Goal: Transaction & Acquisition: Book appointment/travel/reservation

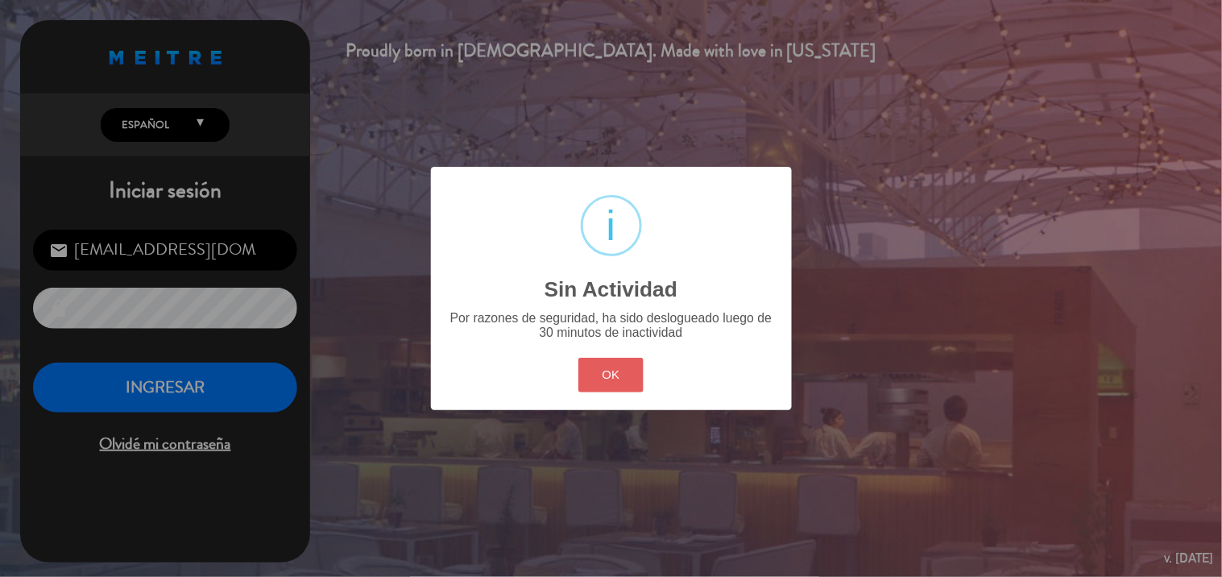
drag, startPoint x: 0, startPoint y: 0, endPoint x: 611, endPoint y: 363, distance: 710.2
click at [615, 368] on button "OK" at bounding box center [610, 375] width 65 height 35
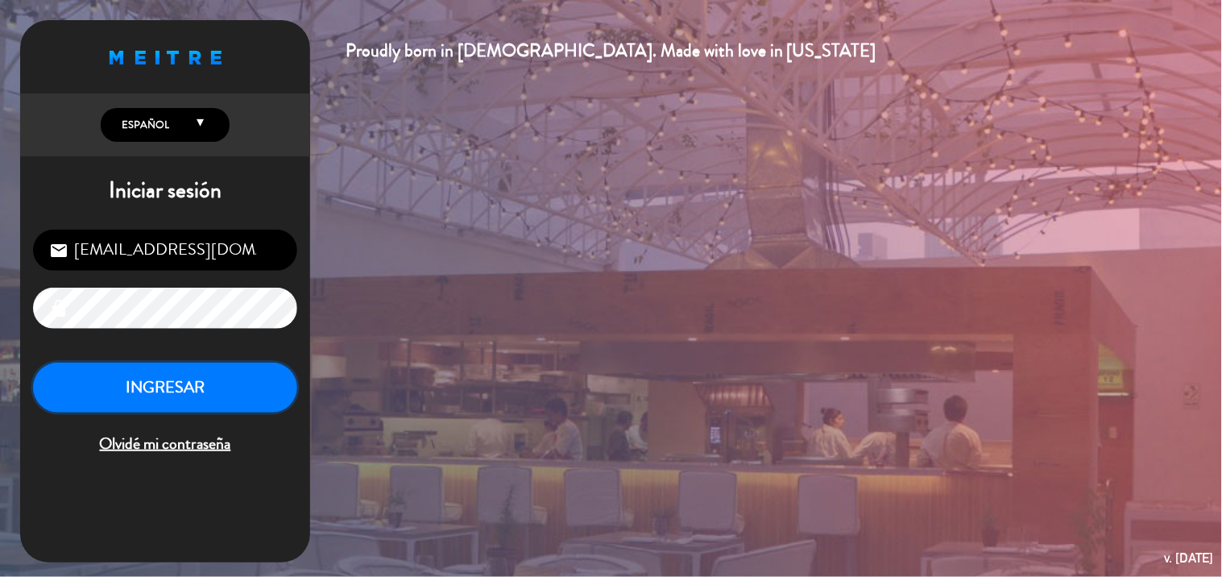
click at [232, 400] on button "INGRESAR" at bounding box center [165, 388] width 264 height 51
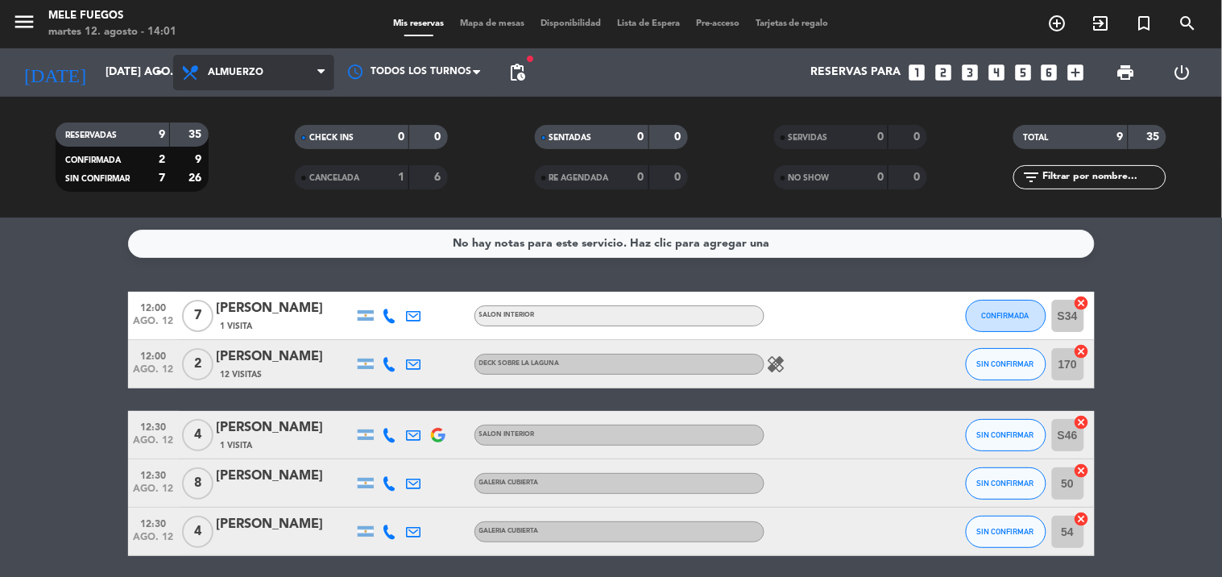
click at [272, 58] on span "Almuerzo" at bounding box center [253, 72] width 161 height 35
click at [288, 169] on div "menu Mele Fuegos martes 12. agosto - 14:01 Mis reservas Mapa de mesas Disponibi…" at bounding box center [611, 109] width 1222 height 218
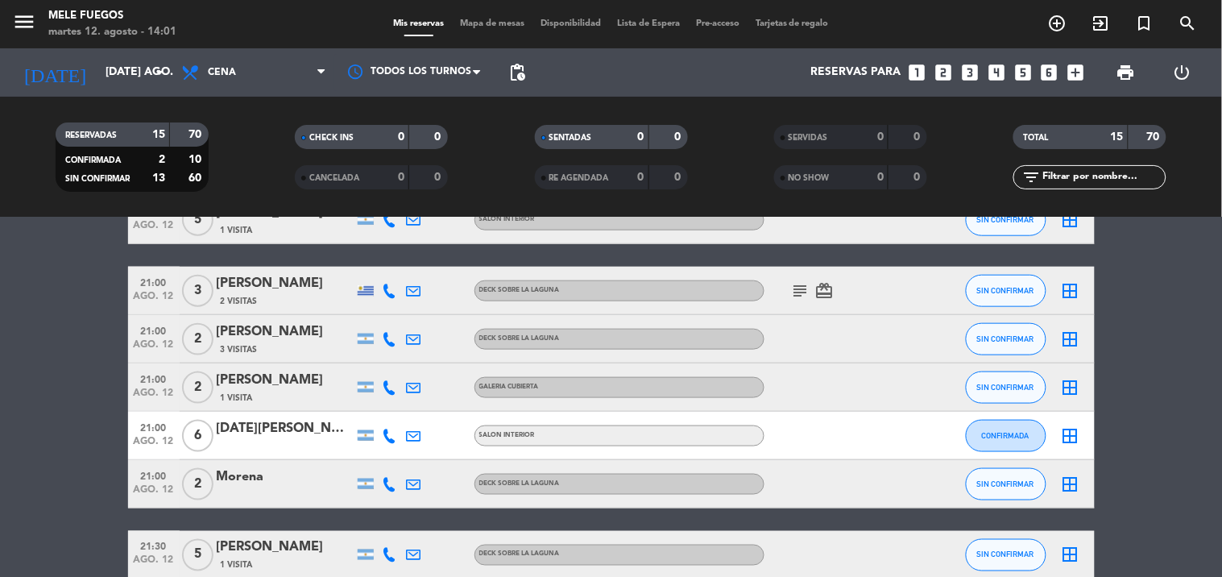
scroll to position [587, 0]
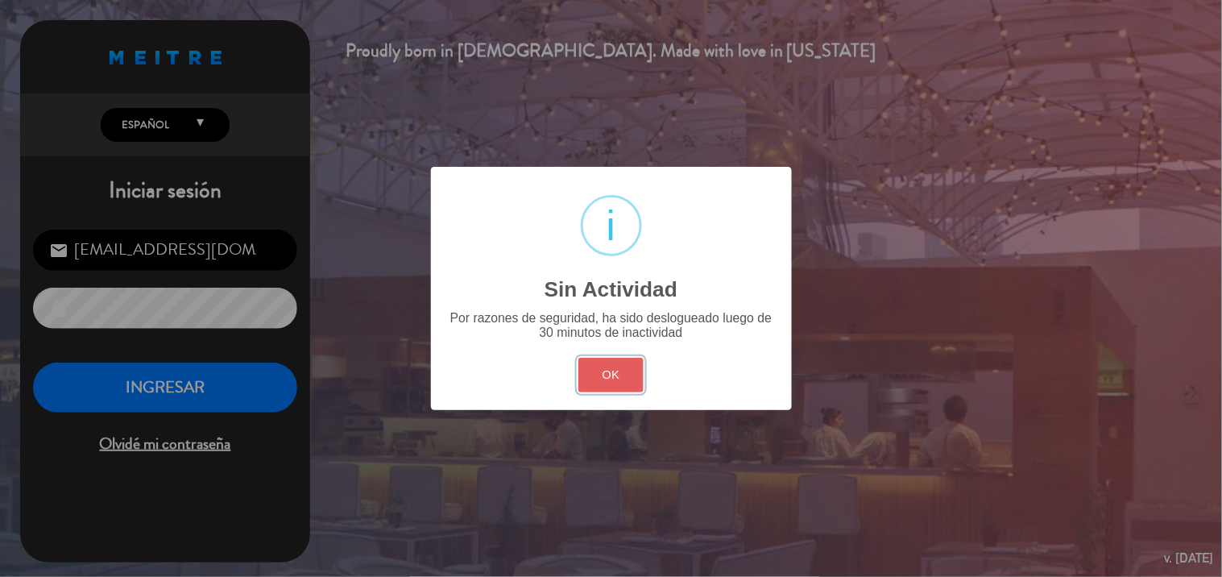
click at [619, 379] on button "OK" at bounding box center [610, 375] width 65 height 35
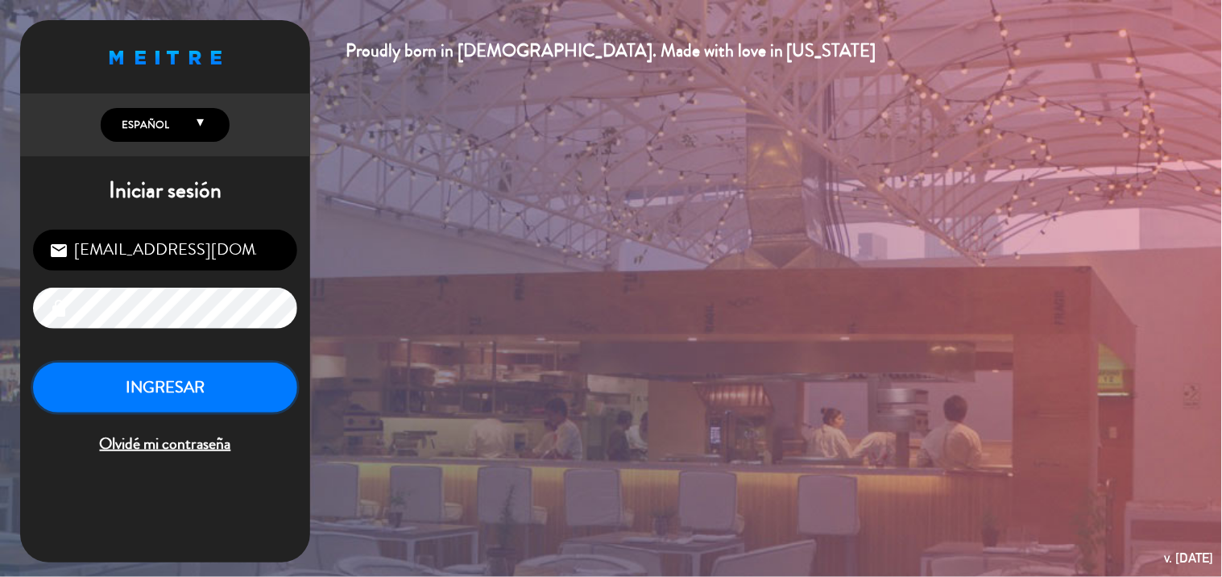
click at [242, 398] on button "INGRESAR" at bounding box center [165, 388] width 264 height 51
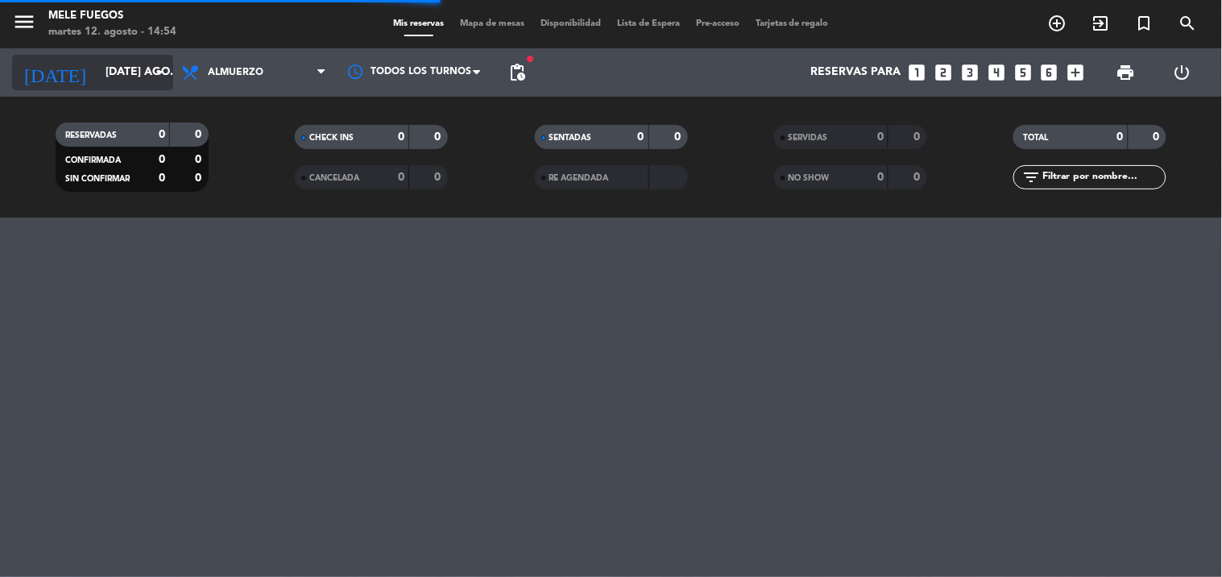
click at [123, 66] on input "[DATE] ago." at bounding box center [173, 72] width 153 height 29
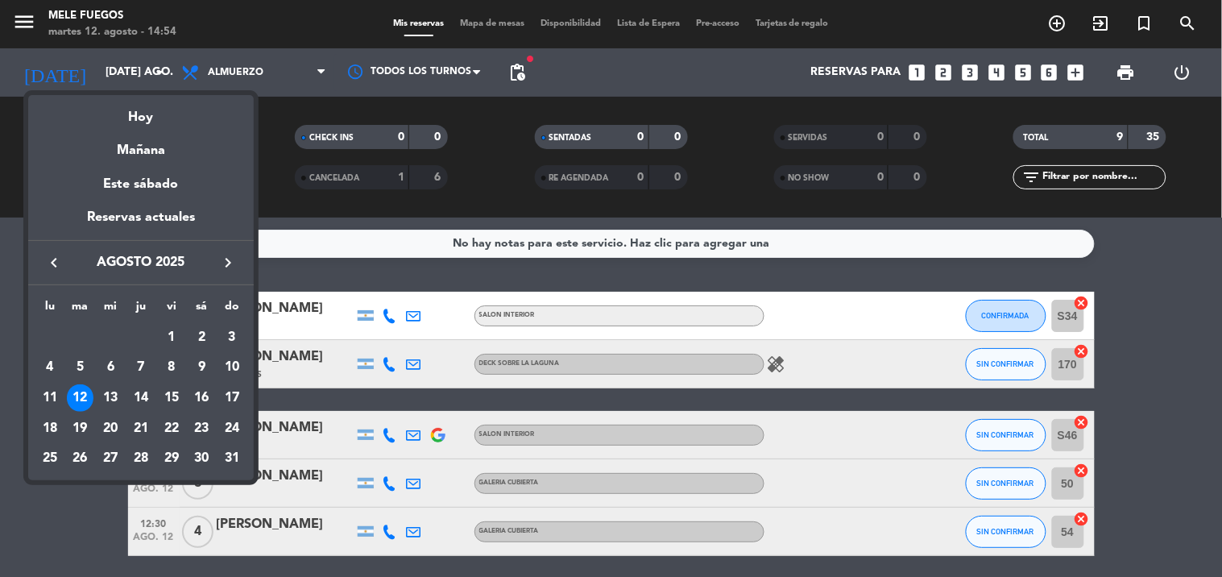
click at [166, 395] on div "15" at bounding box center [171, 397] width 27 height 27
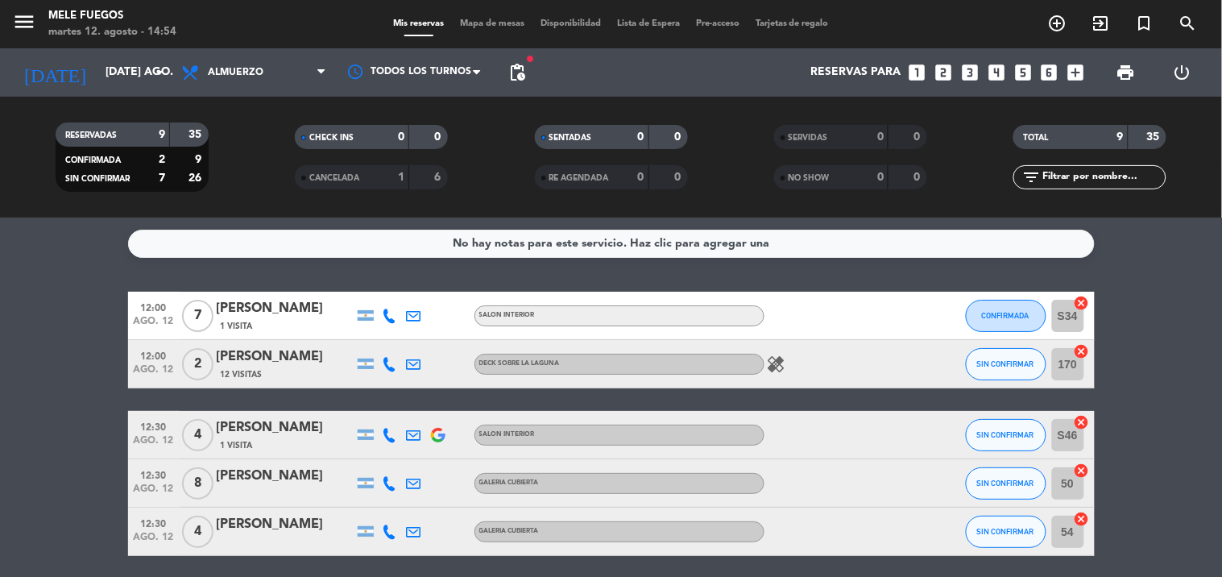
type input "vie. 15 ago."
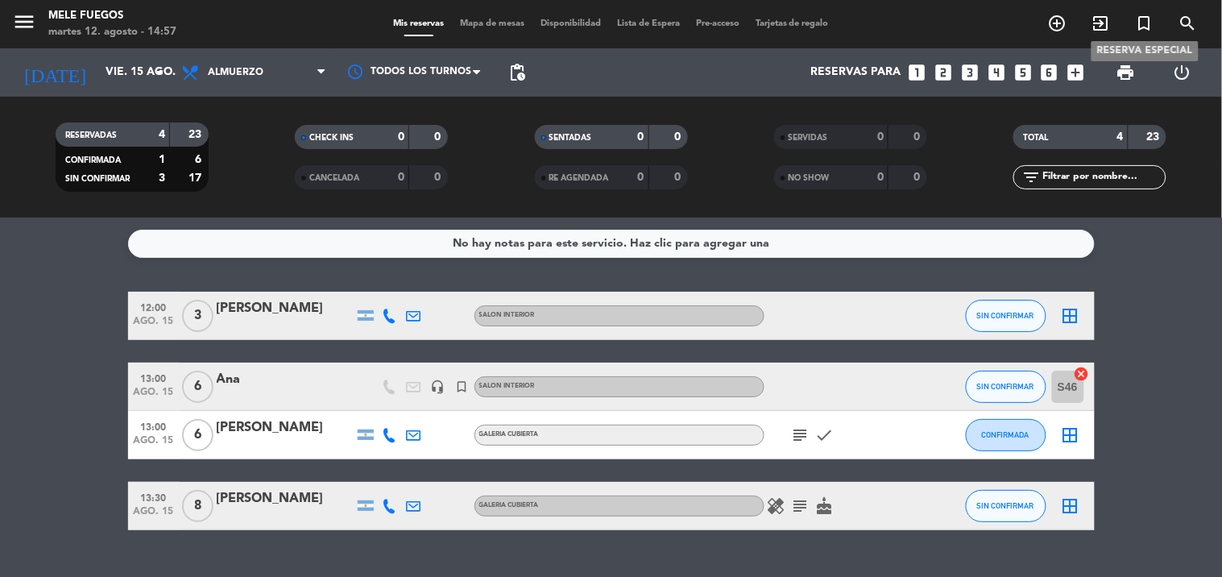
click at [1146, 20] on icon "turned_in_not" at bounding box center [1144, 23] width 19 height 19
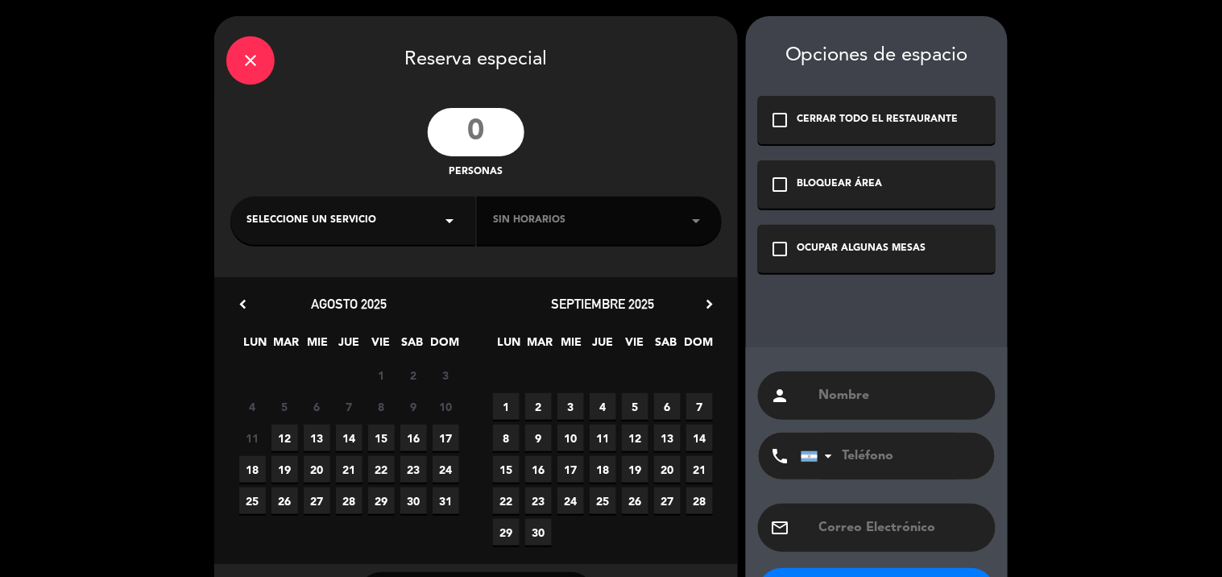
click at [484, 124] on input "number" at bounding box center [476, 132] width 97 height 48
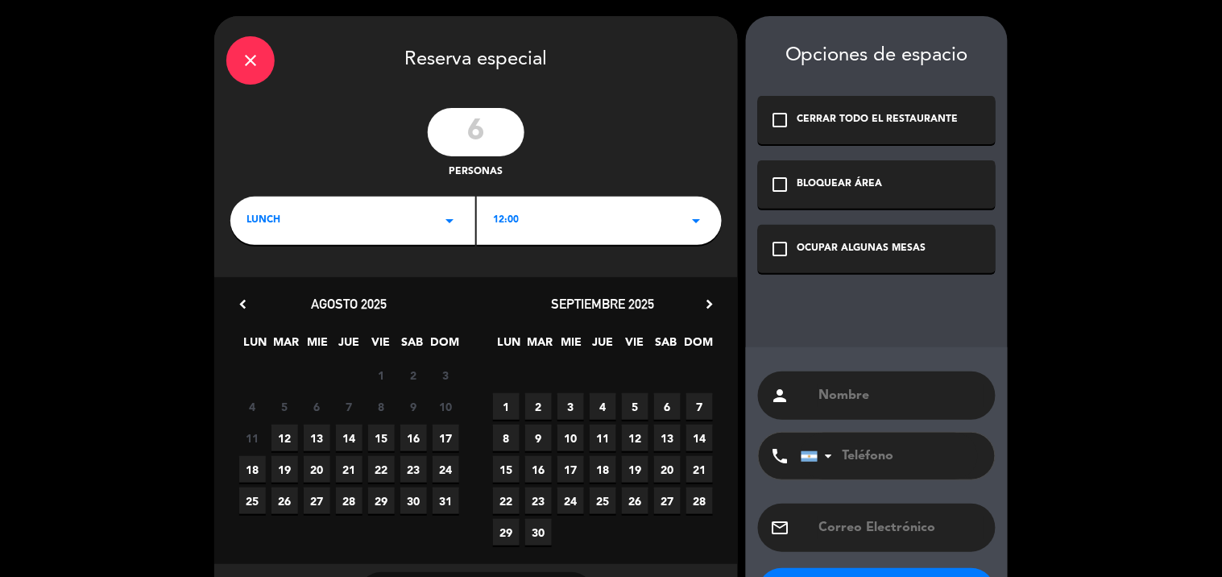
type input "6"
click at [454, 212] on icon "arrow_drop_down" at bounding box center [449, 220] width 19 height 19
click at [570, 214] on div "12:00 arrow_drop_down" at bounding box center [599, 221] width 245 height 48
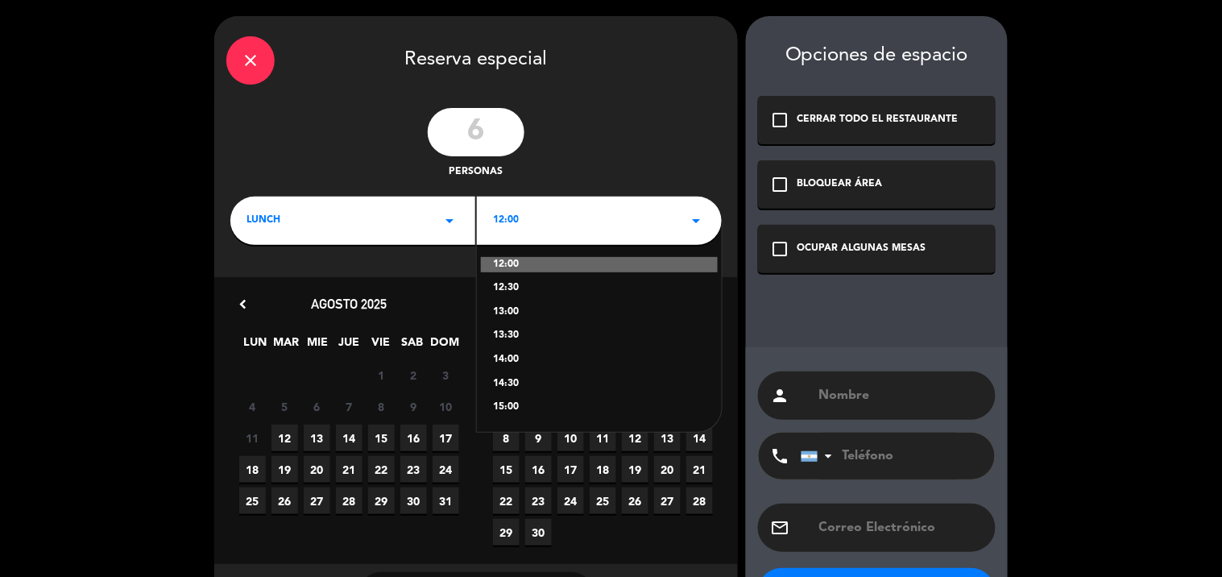
click at [543, 311] on div "13:00" at bounding box center [599, 313] width 213 height 16
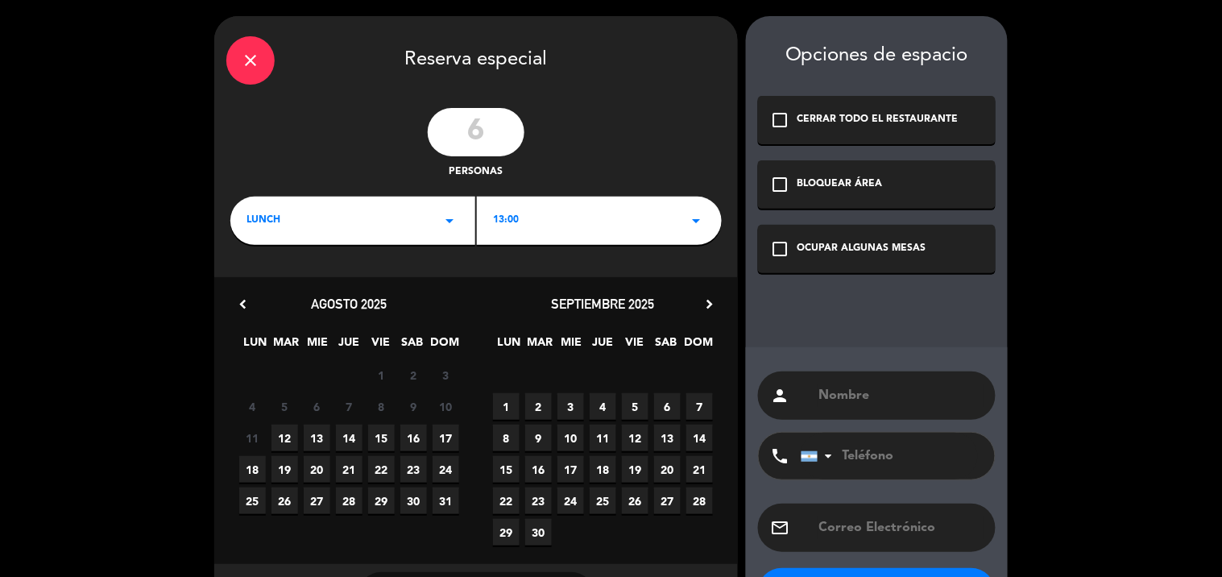
click at [381, 433] on span "15" at bounding box center [381, 438] width 27 height 27
click at [785, 240] on icon "check_box_outline_blank" at bounding box center [779, 248] width 19 height 19
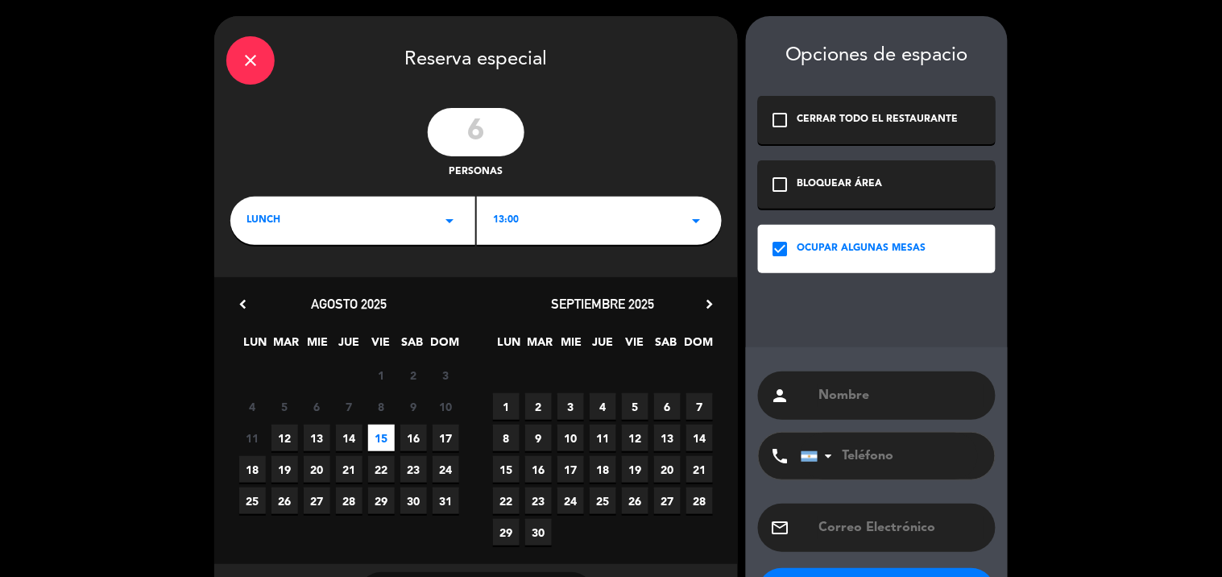
click at [828, 396] on input "text" at bounding box center [901, 395] width 166 height 23
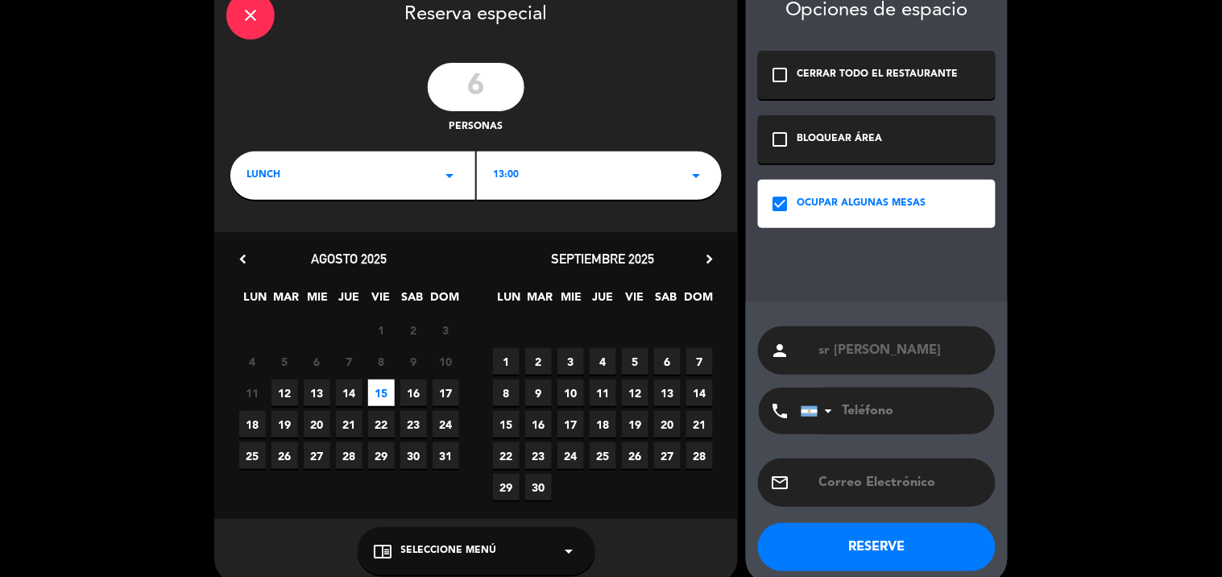
scroll to position [66, 0]
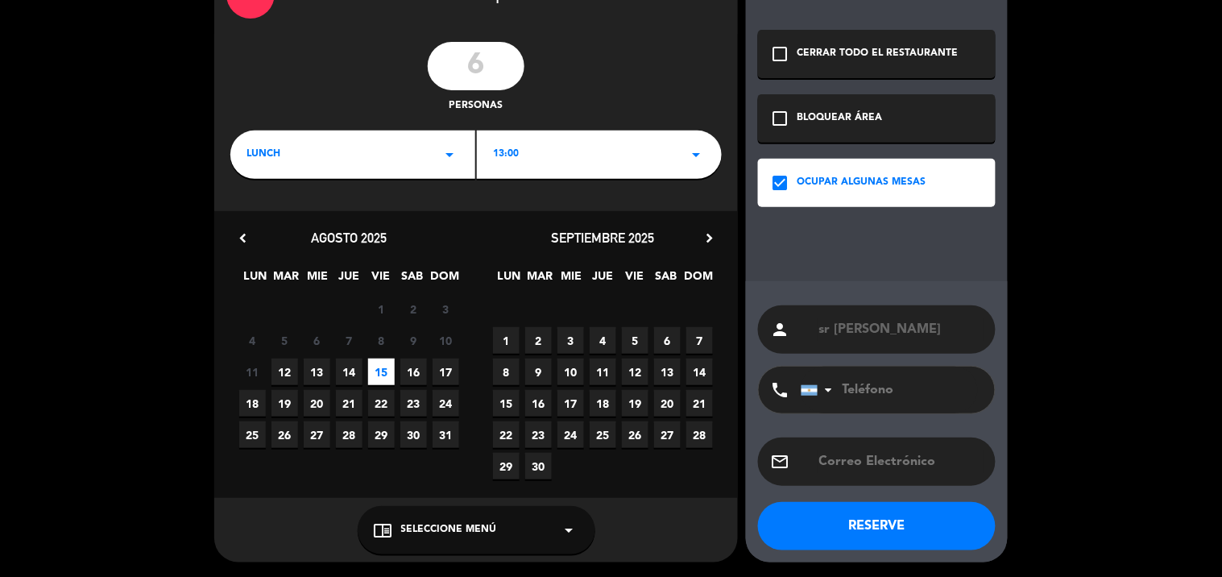
type input "sr [PERSON_NAME]"
click at [501, 533] on div "chrome_reader_mode Seleccione Menú arrow_drop_down" at bounding box center [477, 530] width 238 height 48
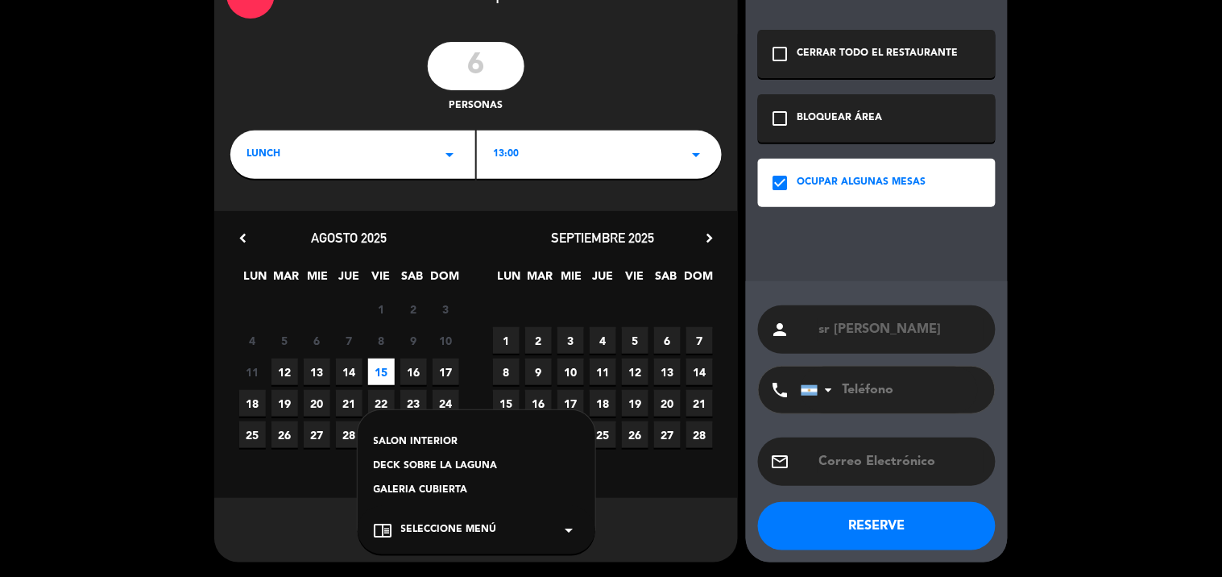
click at [479, 462] on div "DECK SOBRE LA LAGUNA" at bounding box center [476, 466] width 205 height 16
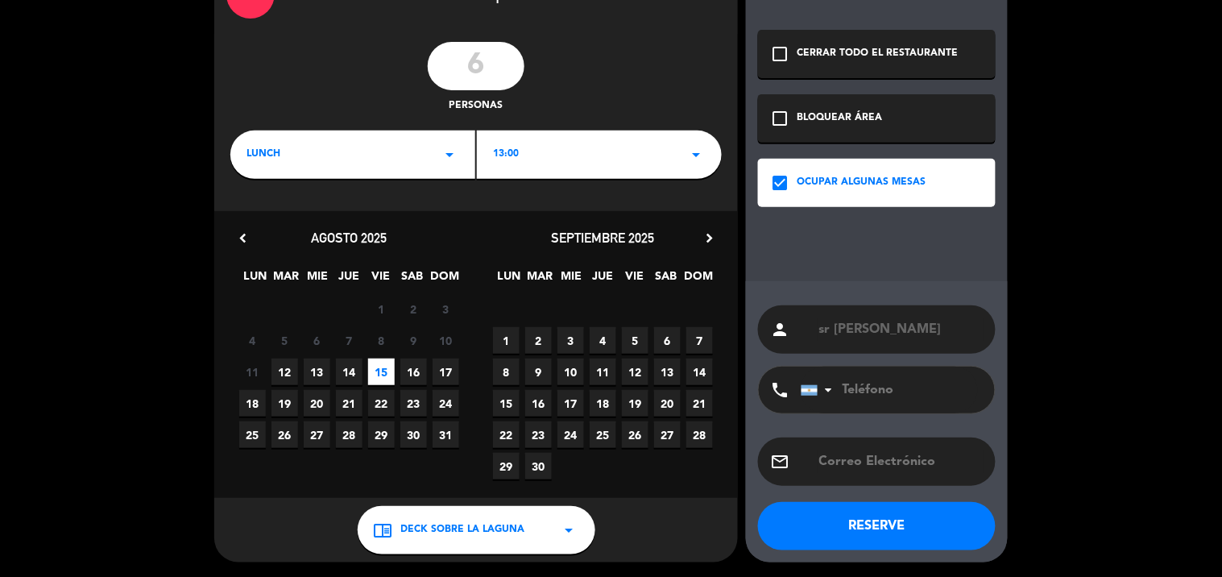
click at [848, 520] on button "RESERVE" at bounding box center [877, 526] width 238 height 48
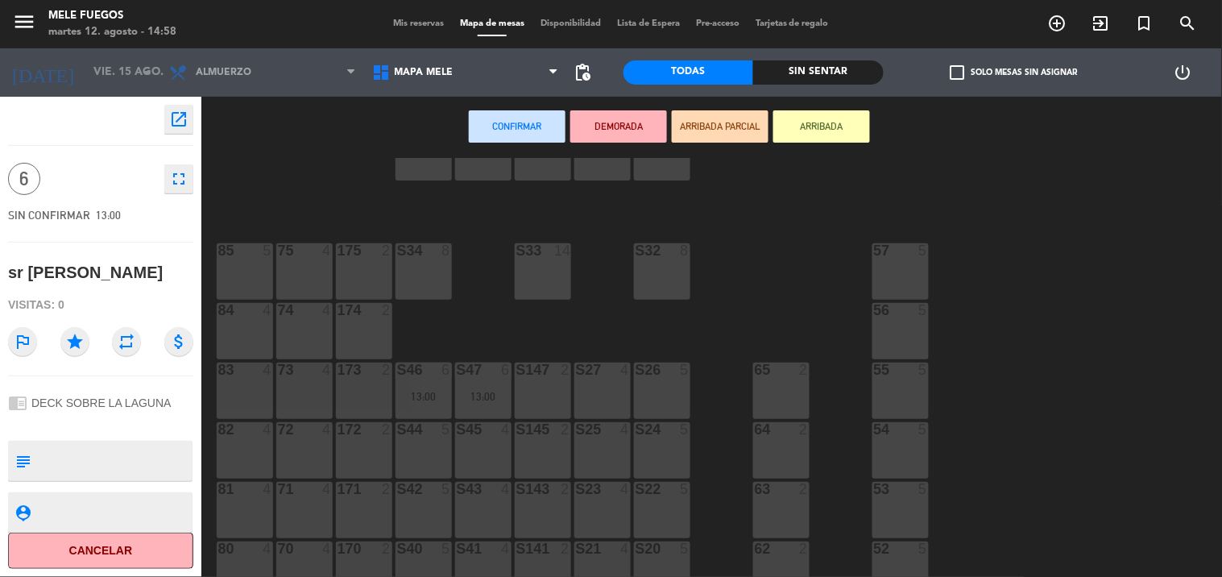
scroll to position [89, 0]
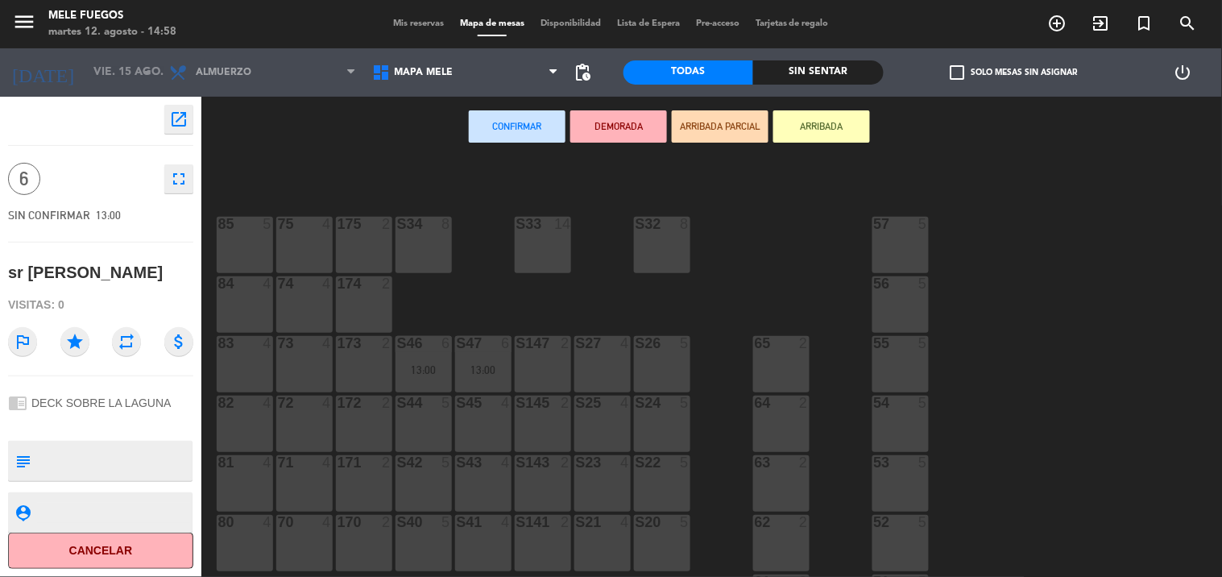
click at [248, 417] on div "82 4" at bounding box center [245, 424] width 56 height 56
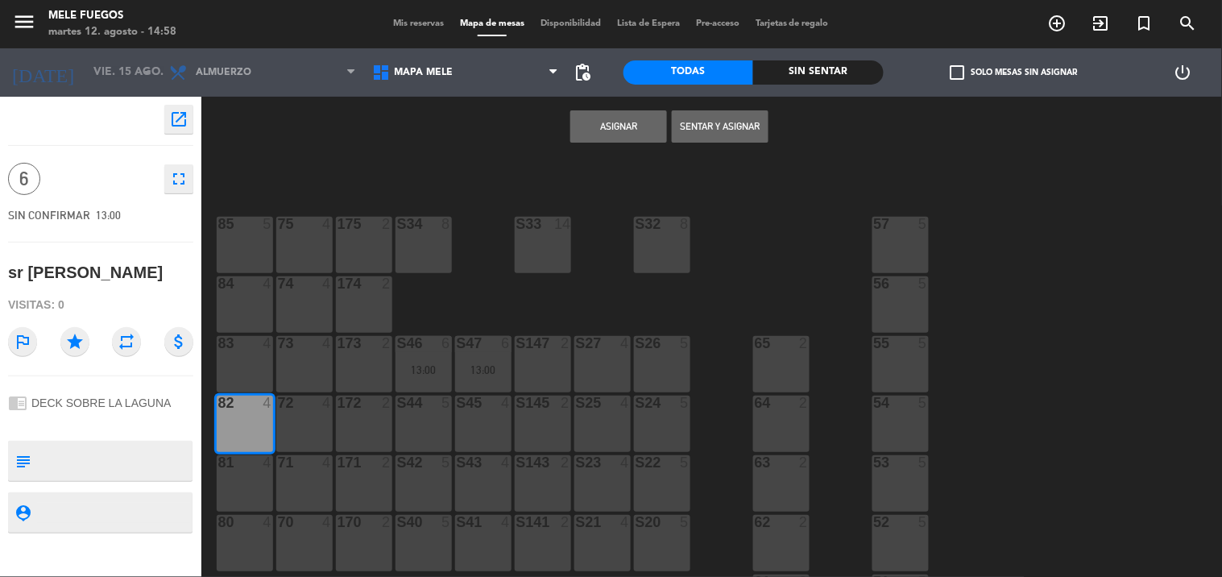
click at [324, 406] on div "172" at bounding box center [337, 403] width 27 height 15
click at [309, 409] on div "72 4" at bounding box center [304, 404] width 56 height 16
click at [371, 400] on div at bounding box center [363, 403] width 27 height 15
click at [315, 411] on div "72 4" at bounding box center [304, 404] width 56 height 16
click at [288, 425] on div "72 4" at bounding box center [304, 424] width 56 height 56
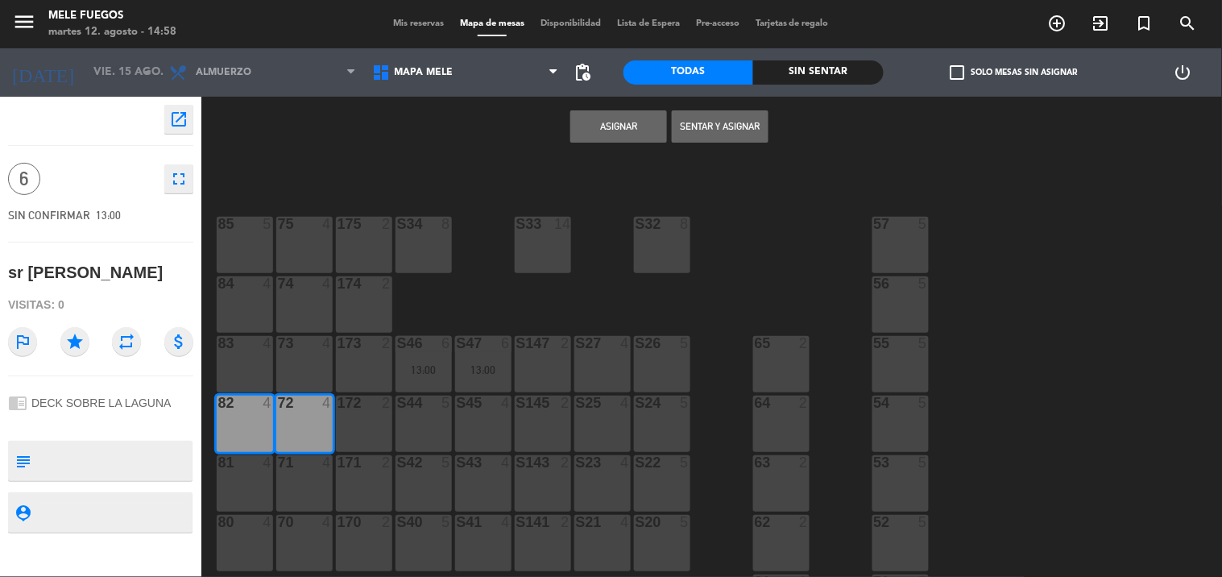
click at [632, 119] on button "Asignar" at bounding box center [618, 126] width 97 height 32
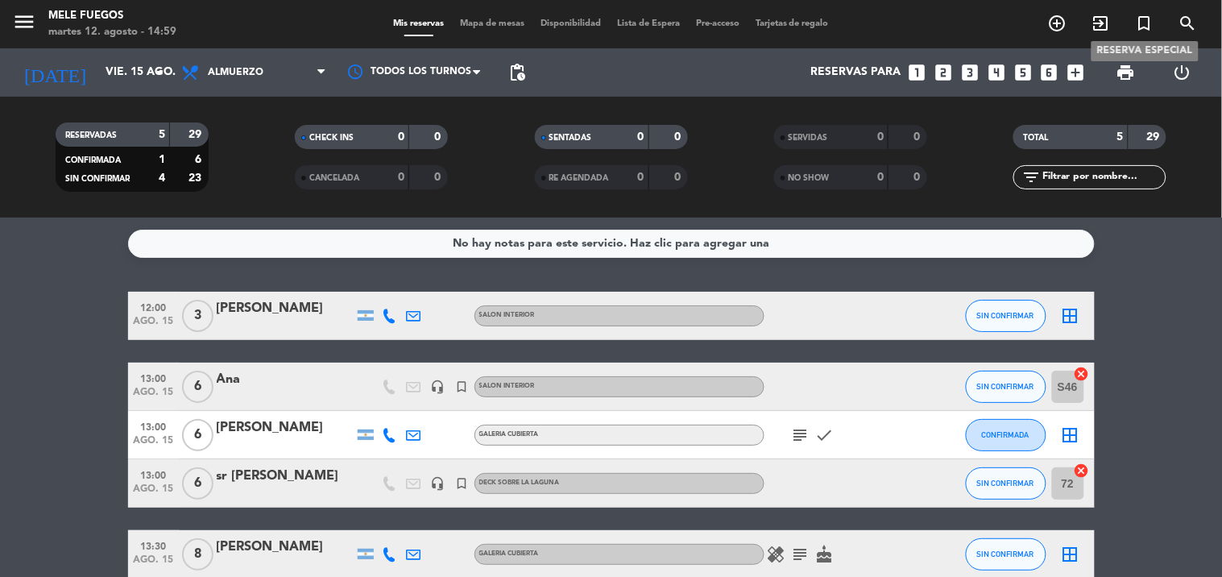
click at [1146, 24] on icon "turned_in_not" at bounding box center [1144, 23] width 19 height 19
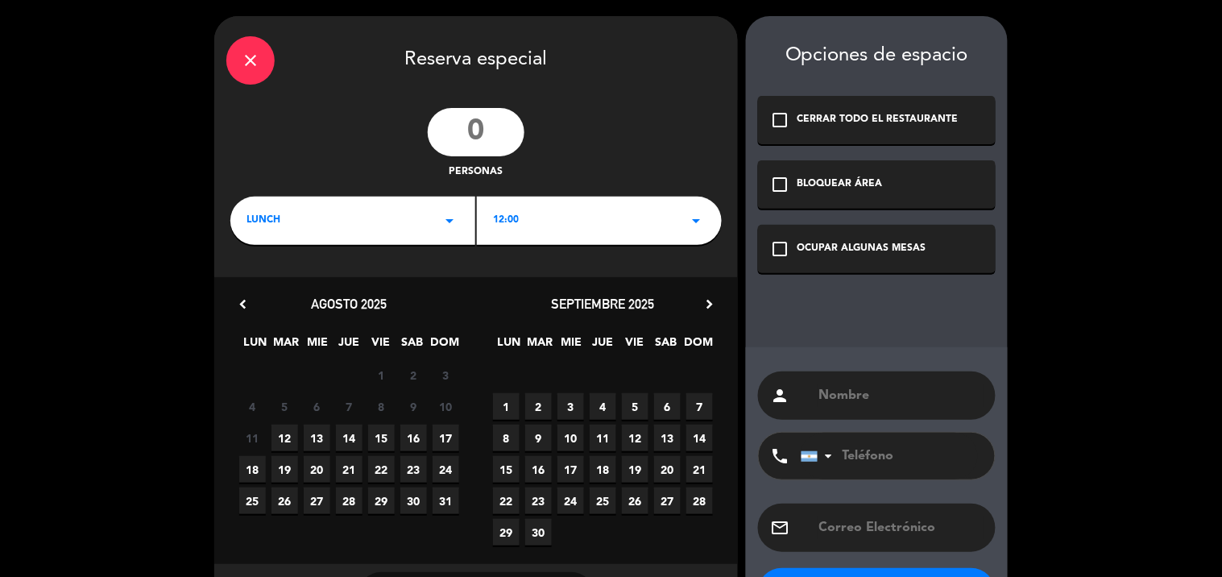
click at [487, 127] on input "number" at bounding box center [476, 132] width 97 height 48
type input "4"
click at [440, 223] on icon "arrow_drop_down" at bounding box center [449, 220] width 19 height 19
click at [554, 222] on div "12:00 arrow_drop_down" at bounding box center [599, 221] width 245 height 48
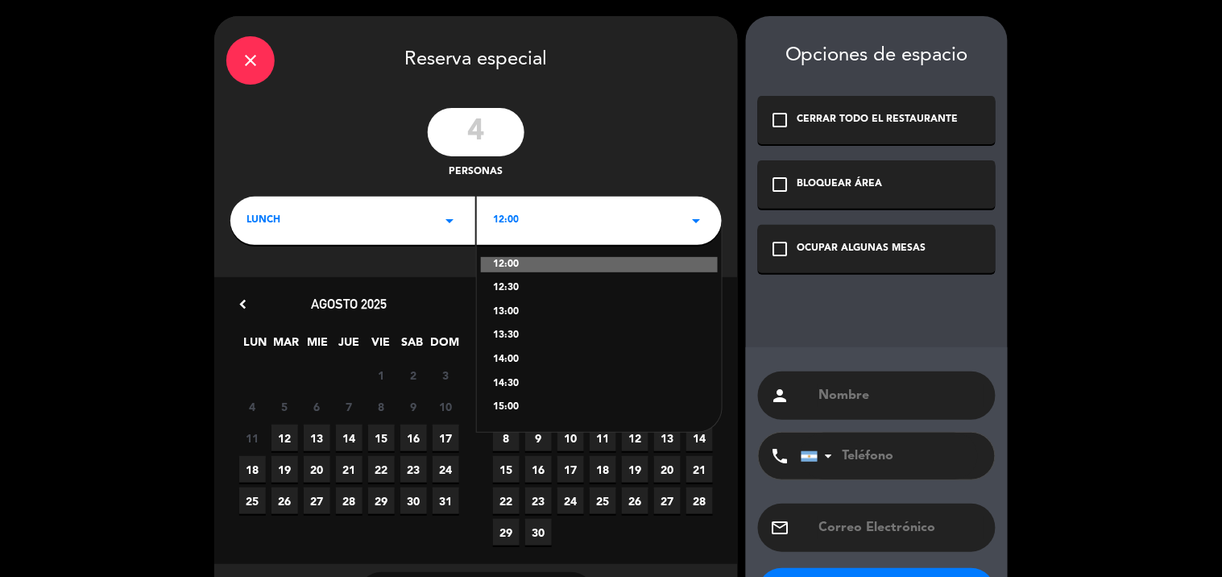
click at [532, 306] on div "13:00" at bounding box center [599, 313] width 213 height 16
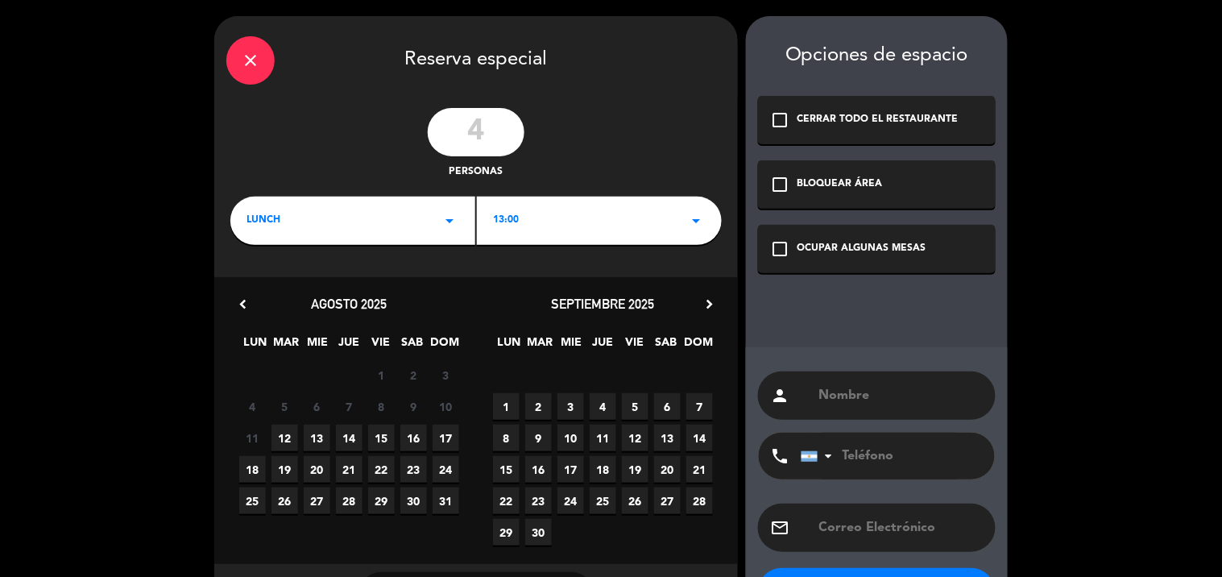
drag, startPoint x: 375, startPoint y: 438, endPoint x: 384, endPoint y: 435, distance: 9.4
click at [375, 438] on span "15" at bounding box center [381, 438] width 27 height 27
click at [778, 240] on icon "check_box_outline_blank" at bounding box center [779, 248] width 19 height 19
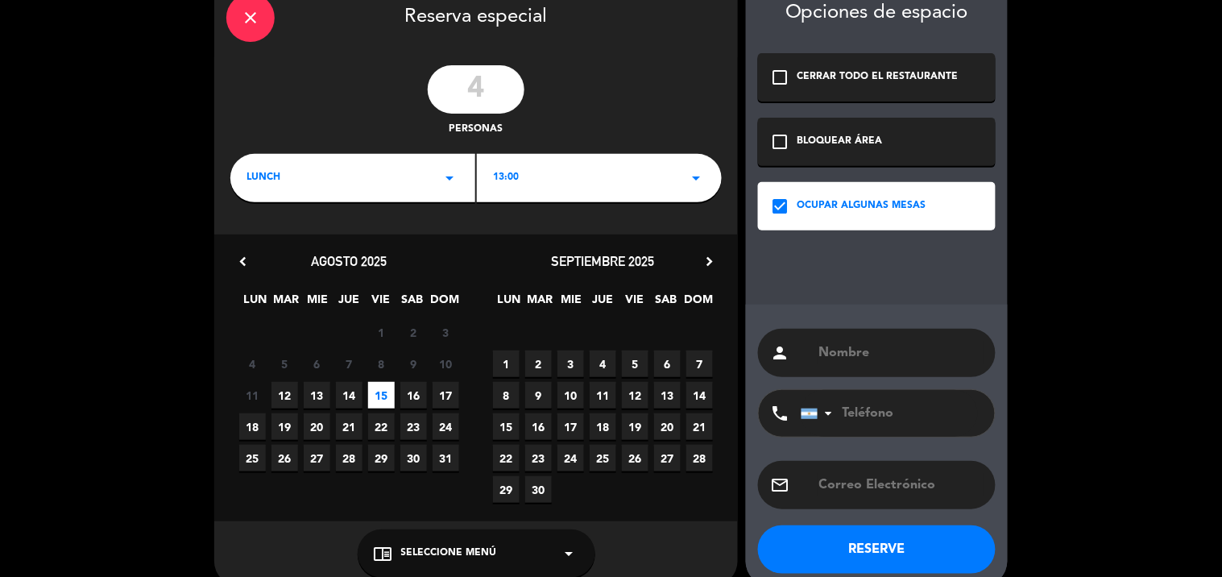
scroll to position [66, 0]
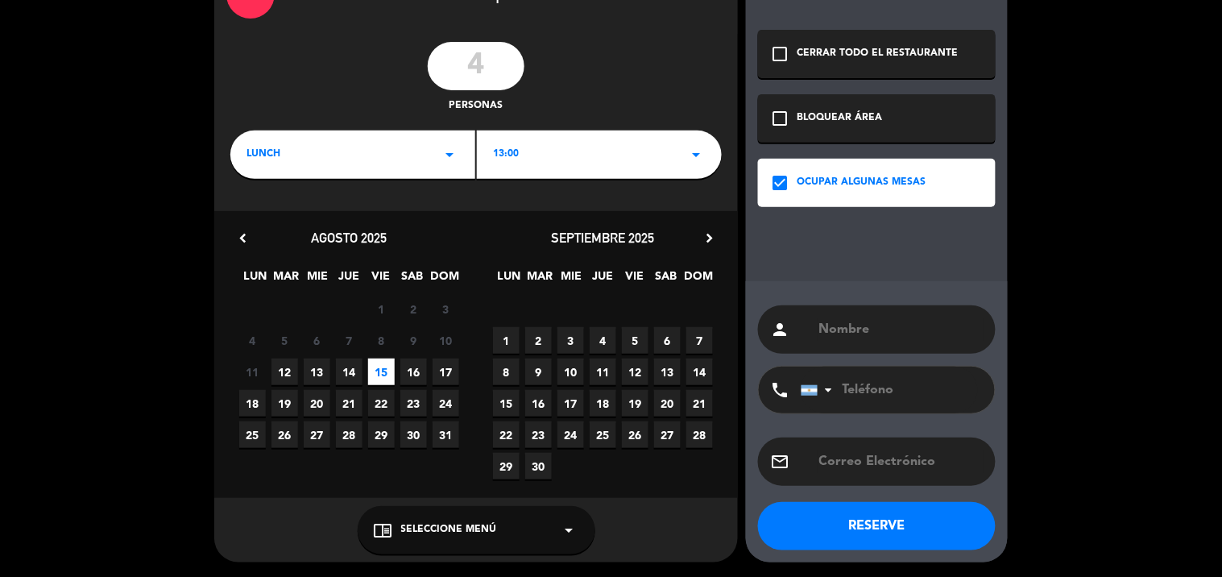
click at [840, 331] on input "text" at bounding box center [901, 329] width 166 height 23
type input "fer y perla"
click at [522, 520] on div "chrome_reader_mode Seleccione Menú arrow_drop_down" at bounding box center [477, 530] width 238 height 48
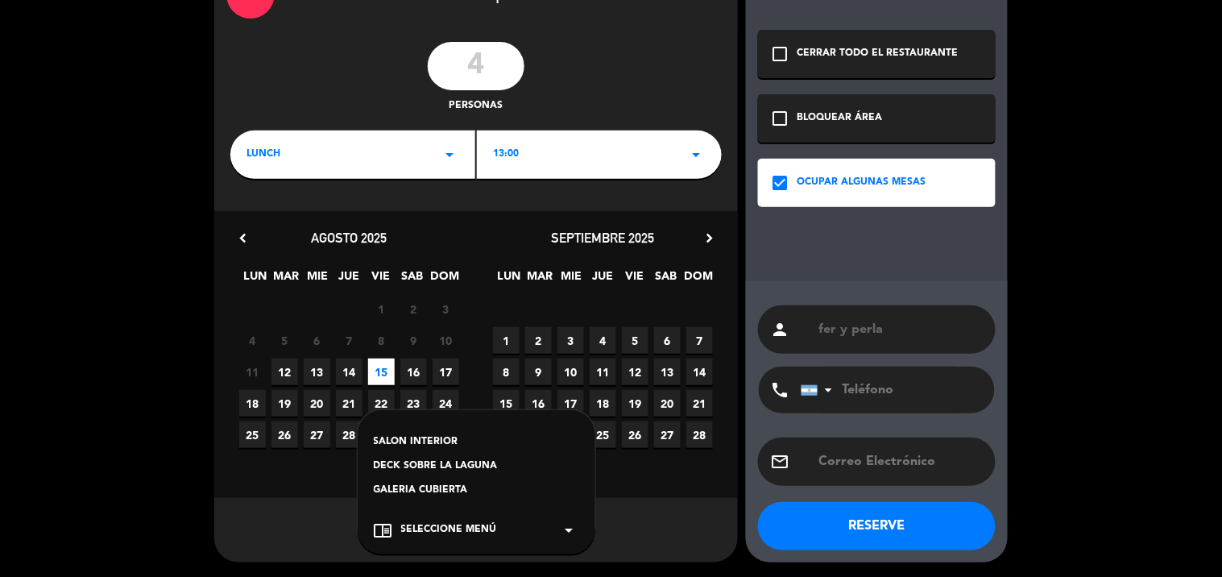
click at [489, 462] on div "DECK SOBRE LA LAGUNA" at bounding box center [476, 466] width 205 height 16
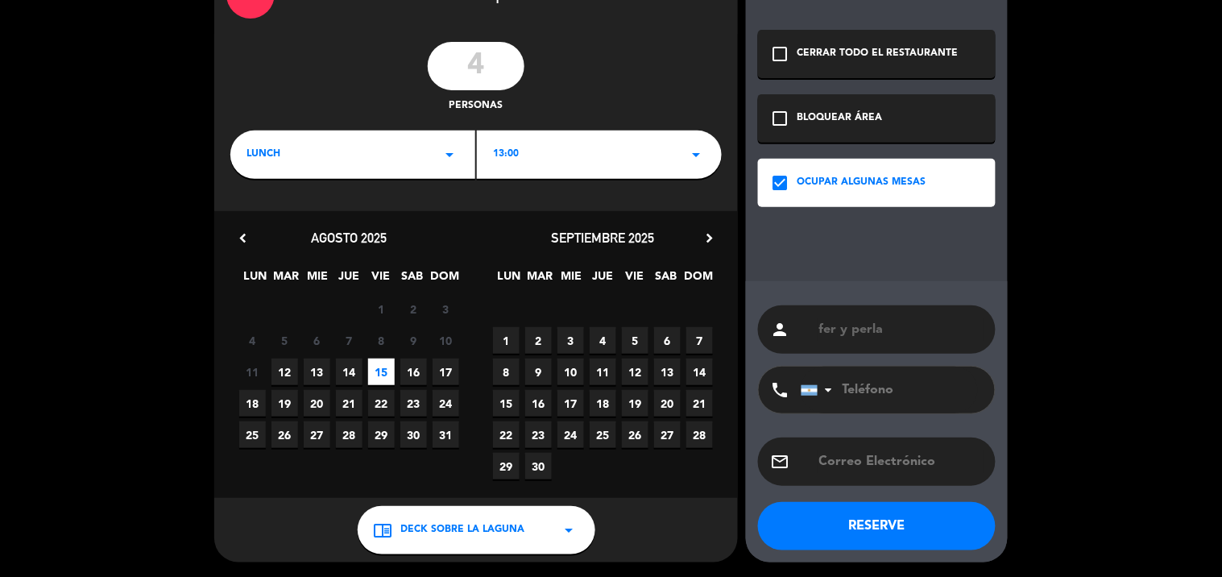
click at [844, 522] on button "RESERVE" at bounding box center [877, 526] width 238 height 48
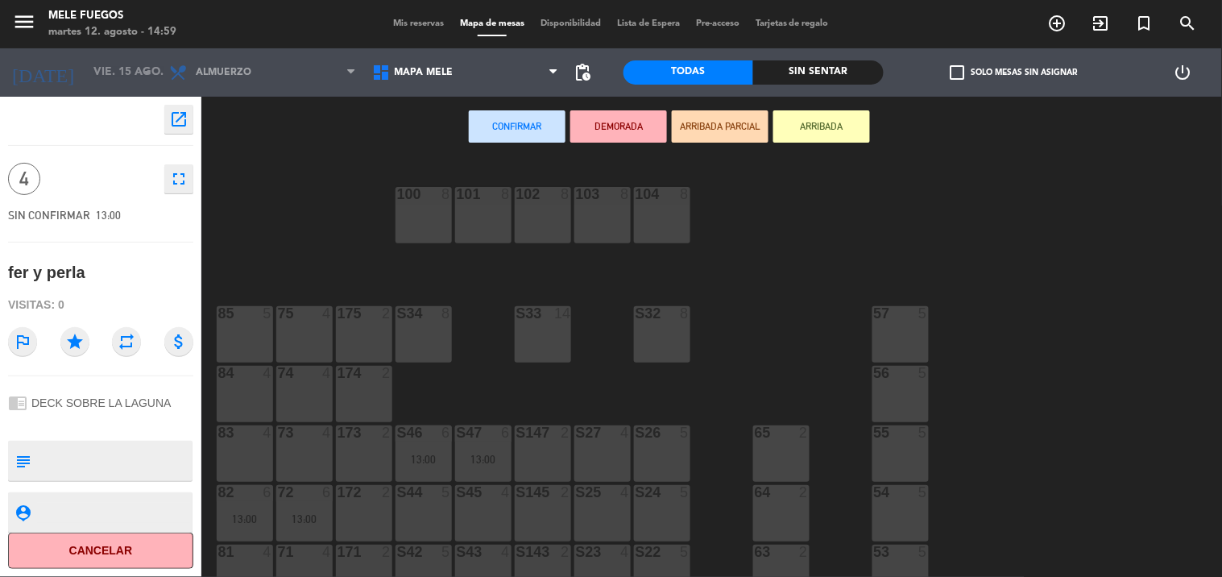
click at [243, 445] on div "83 4" at bounding box center [245, 453] width 56 height 56
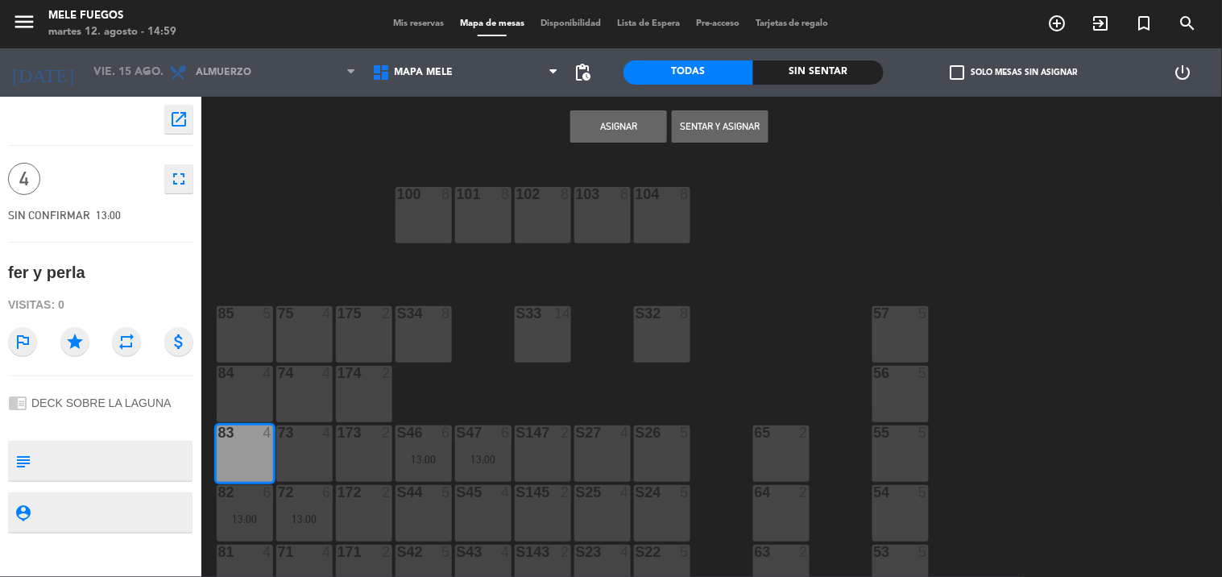
click at [637, 126] on button "Asignar" at bounding box center [618, 126] width 97 height 32
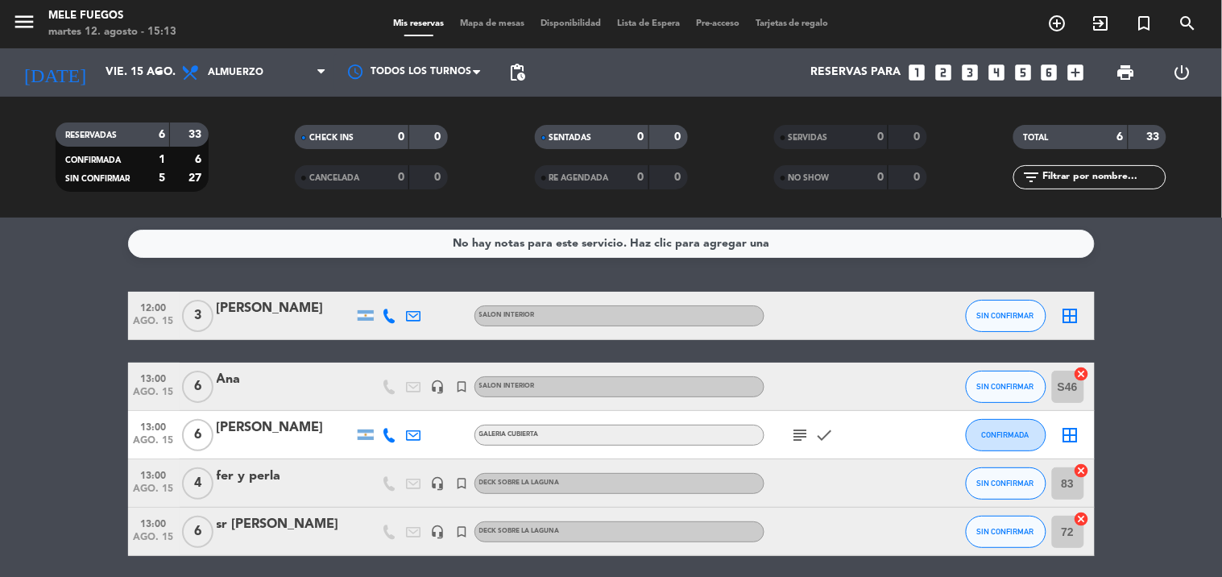
scroll to position [130, 0]
